Goal: Browse casually: Explore the website without a specific task or goal

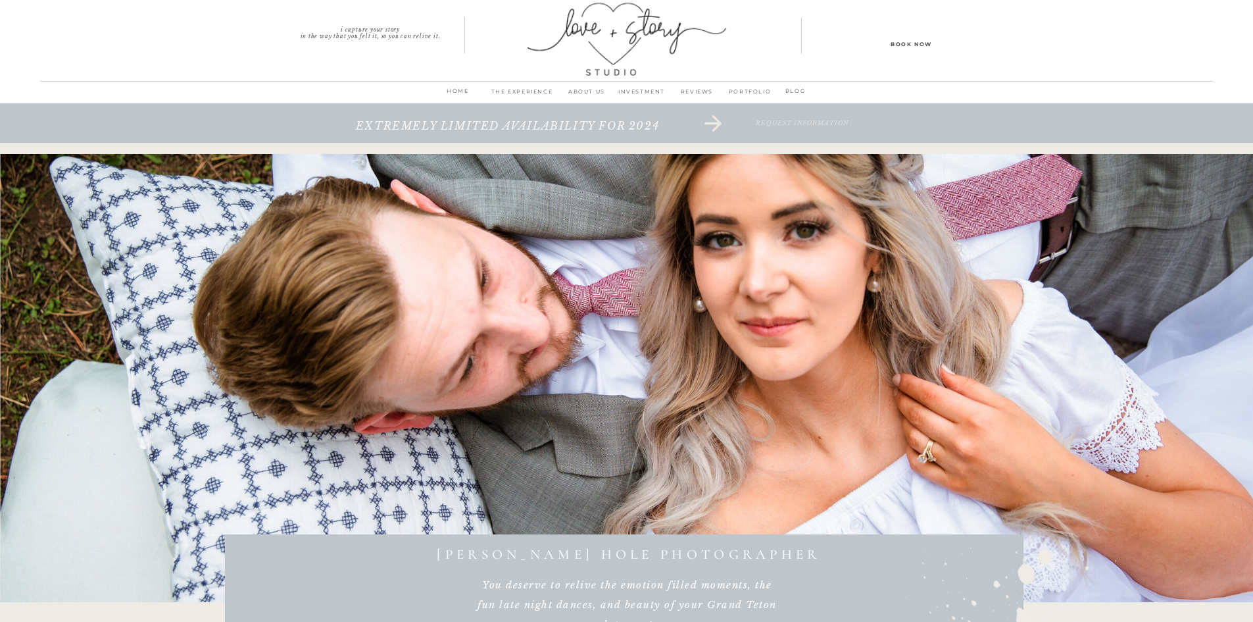
click at [650, 91] on p "INVESTMENT" at bounding box center [641, 95] width 55 height 18
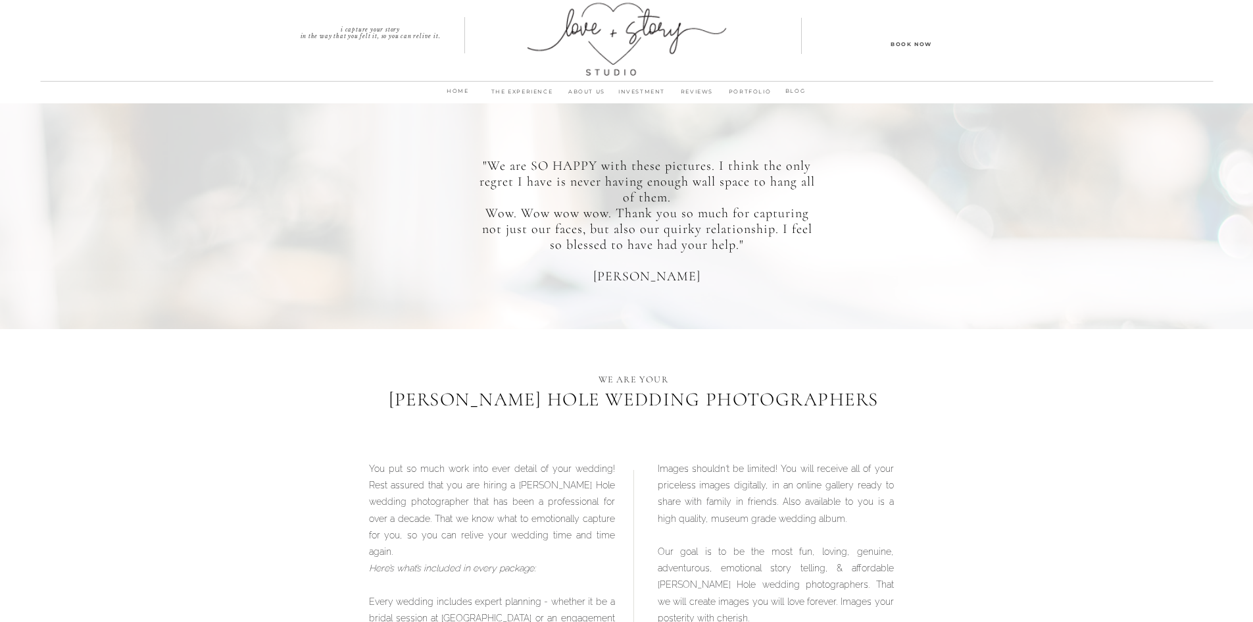
click at [737, 91] on p "PORTFOLIO" at bounding box center [750, 95] width 51 height 18
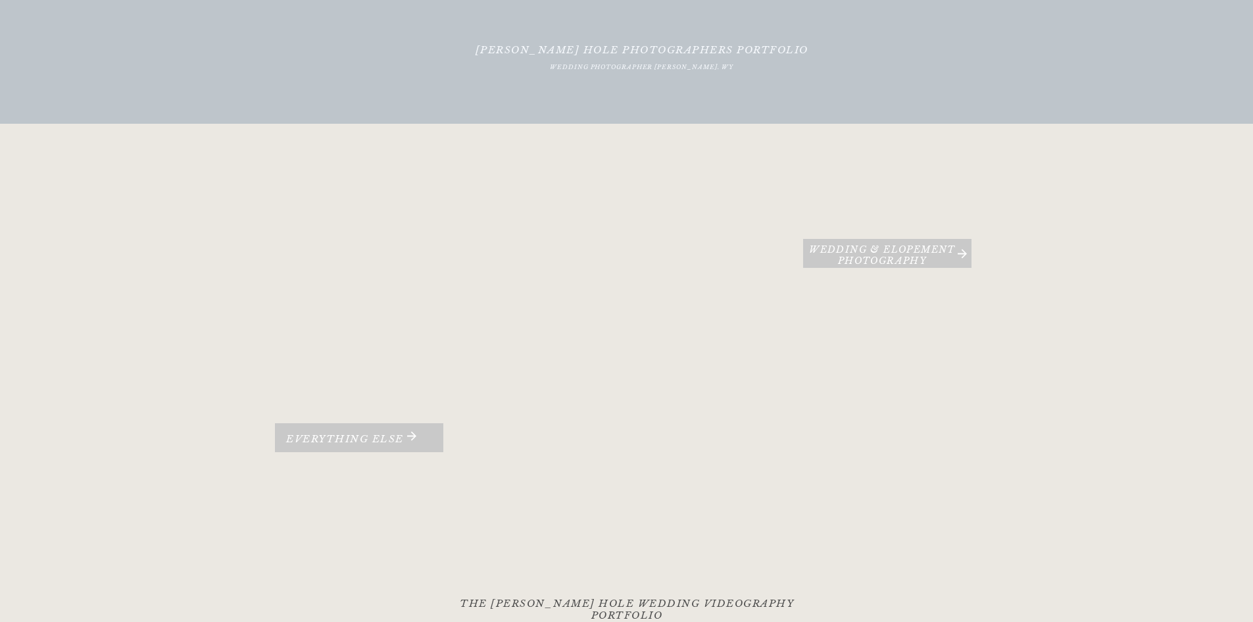
scroll to position [263, 0]
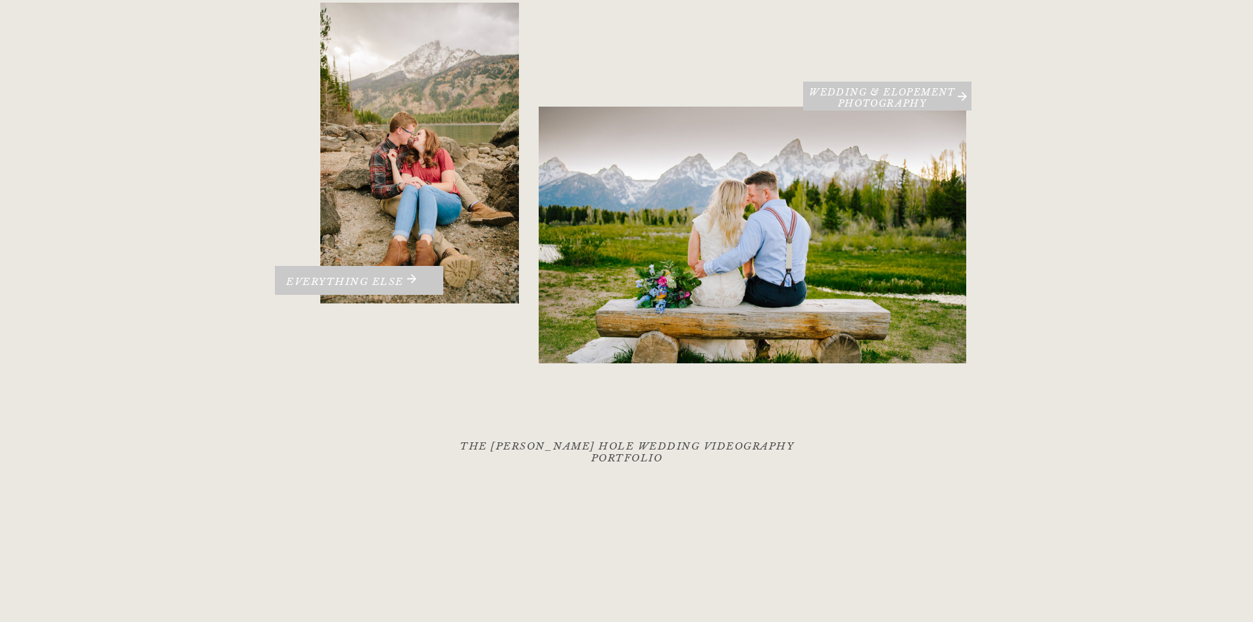
click at [672, 218] on div at bounding box center [753, 235] width 428 height 257
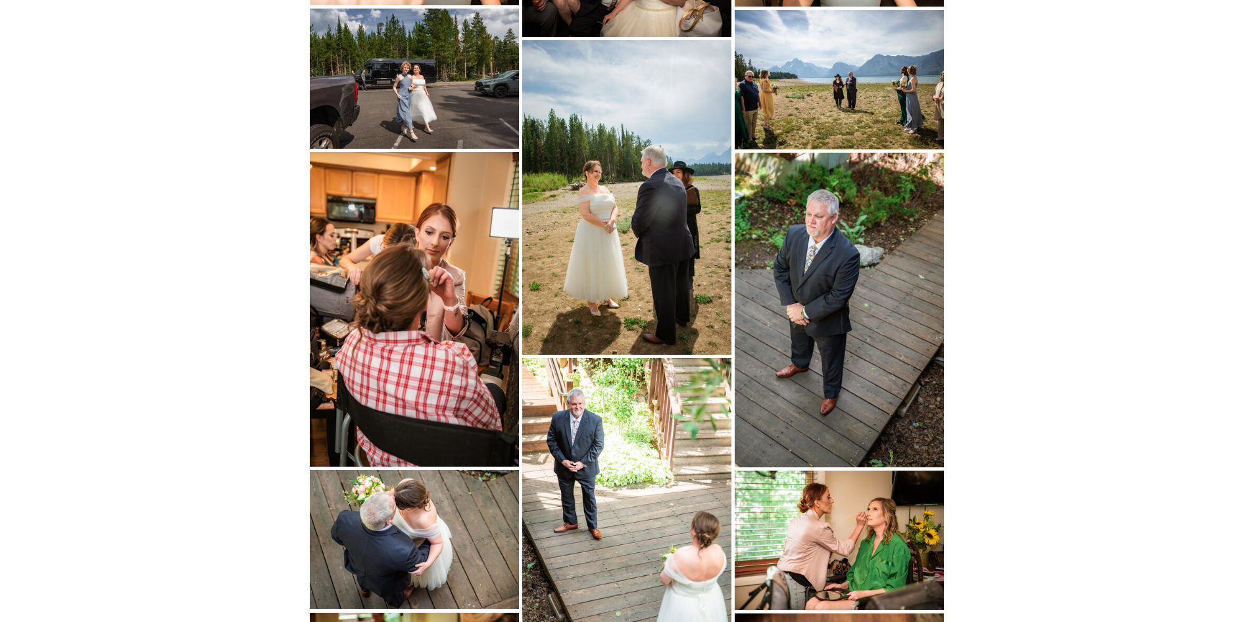
scroll to position [1316, 0]
